Goal: Transaction & Acquisition: Purchase product/service

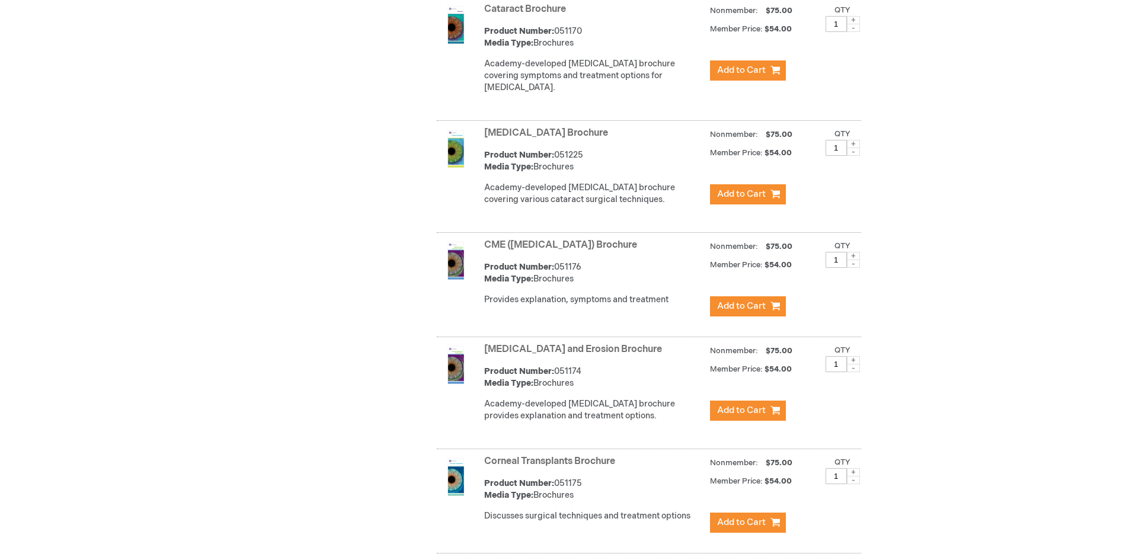
scroll to position [889, 0]
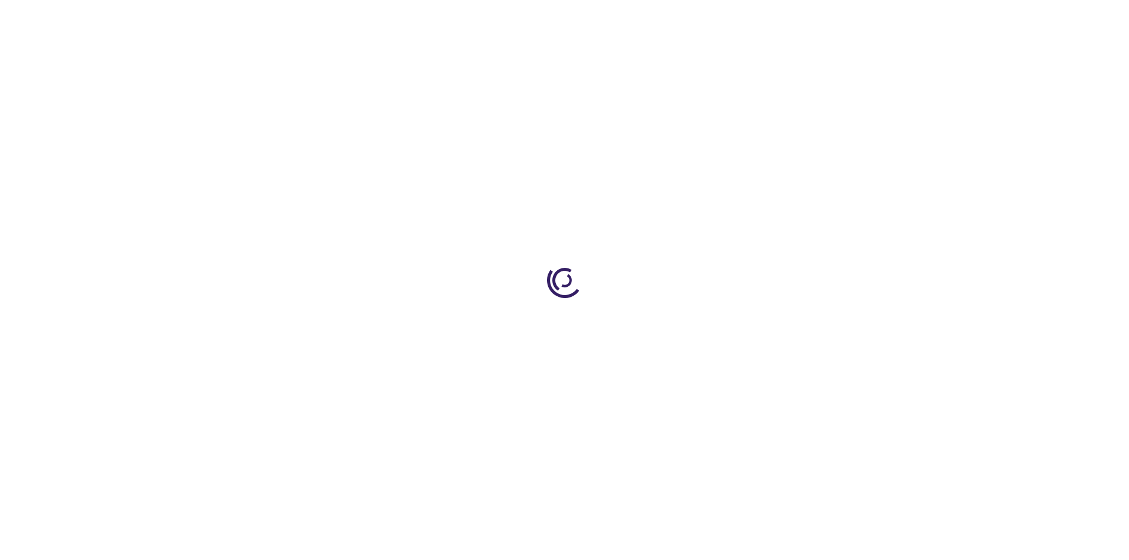
type input "1"
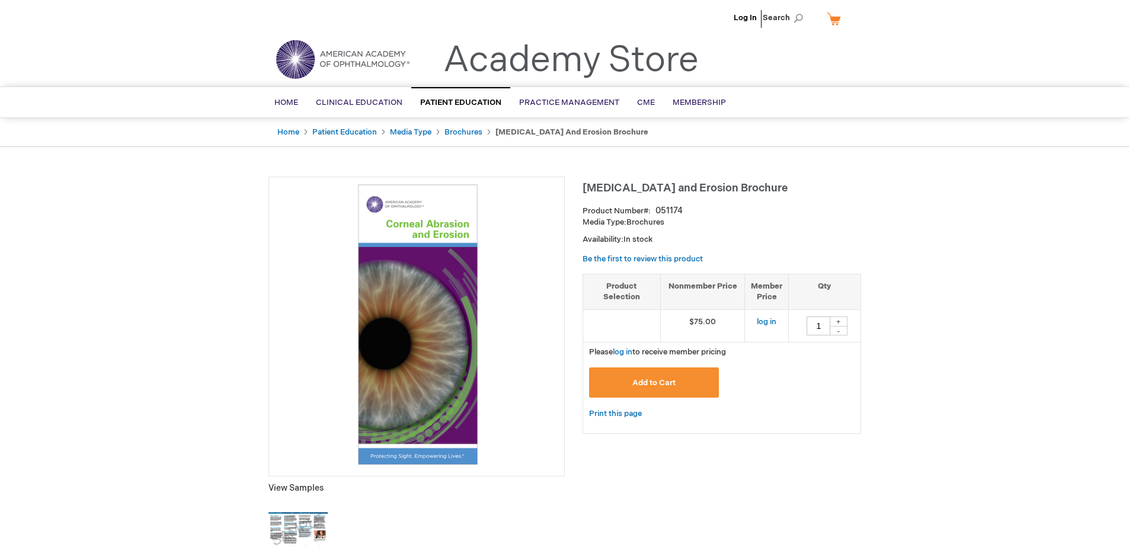
click at [287, 525] on img at bounding box center [297, 529] width 59 height 59
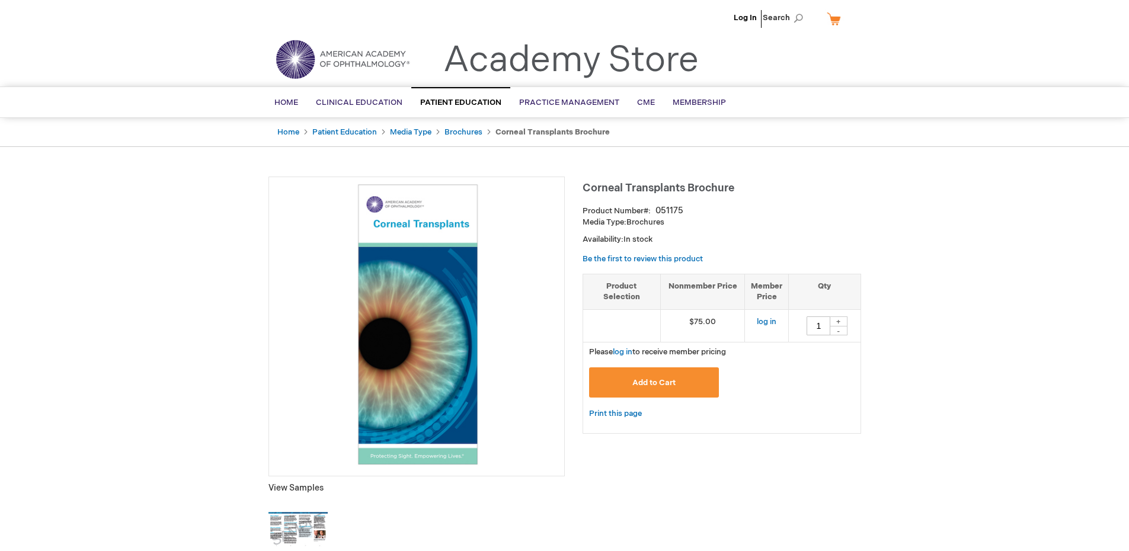
type input "1"
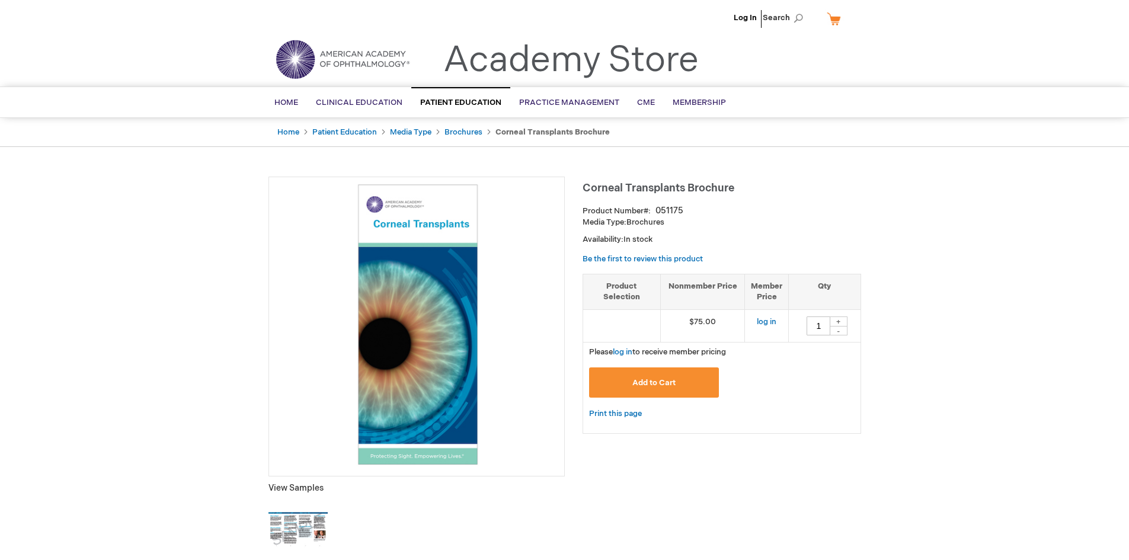
click at [298, 550] on img at bounding box center [297, 529] width 59 height 59
